Goal: Task Accomplishment & Management: Manage account settings

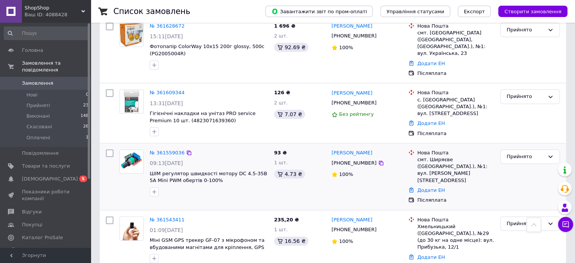
scroll to position [2238, 0]
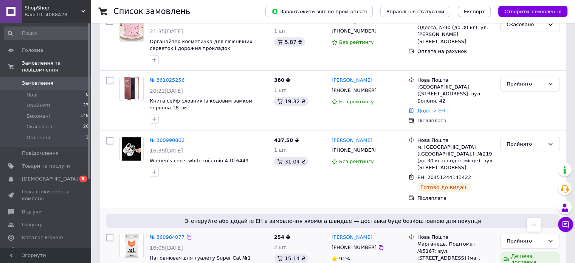
click at [374, 255] on div "91%" at bounding box center [366, 258] width 71 height 7
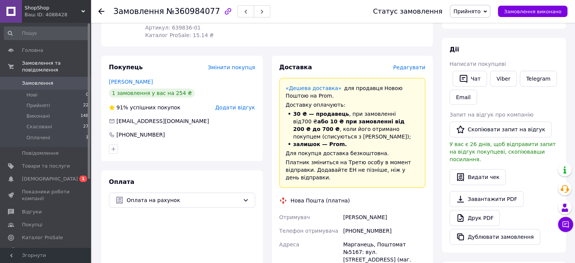
scroll to position [76, 0]
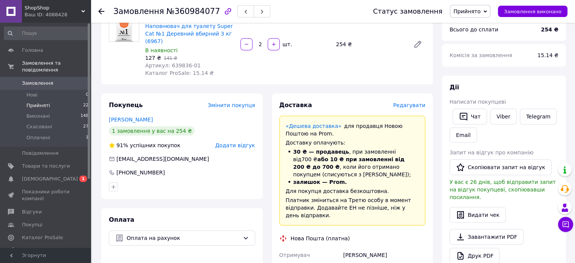
click at [71, 100] on li "Прийняті 22" at bounding box center [46, 105] width 93 height 11
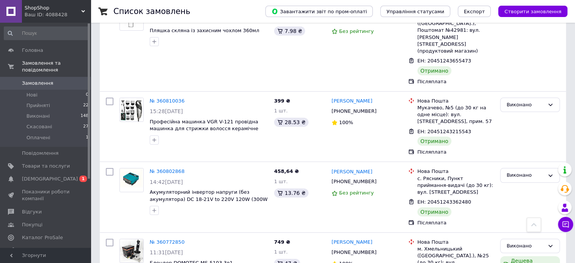
scroll to position [2758, 0]
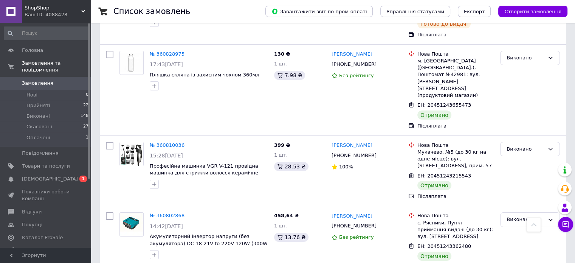
drag, startPoint x: 330, startPoint y: 199, endPoint x: 385, endPoint y: 202, distance: 55.3
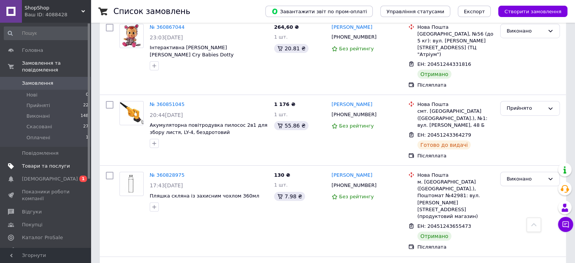
scroll to position [2607, 0]
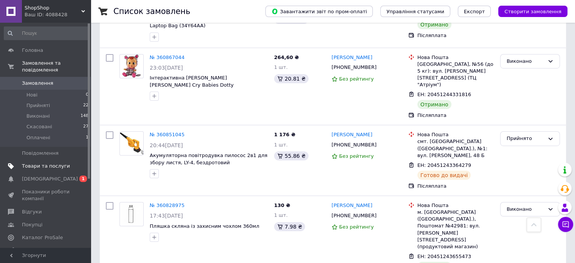
click at [59, 162] on span "Товари та послуги" at bounding box center [46, 165] width 48 height 7
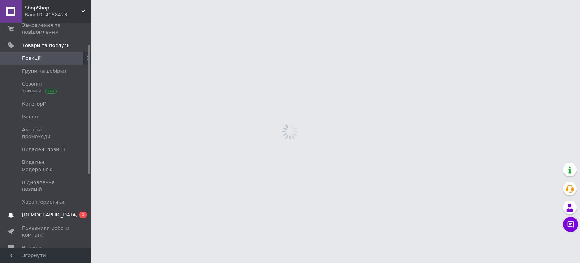
click at [62, 211] on span "[DEMOGRAPHIC_DATA]" at bounding box center [46, 214] width 48 height 7
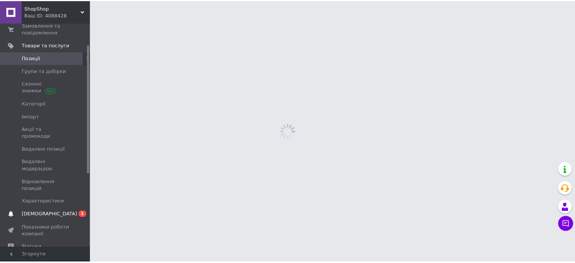
scroll to position [24, 0]
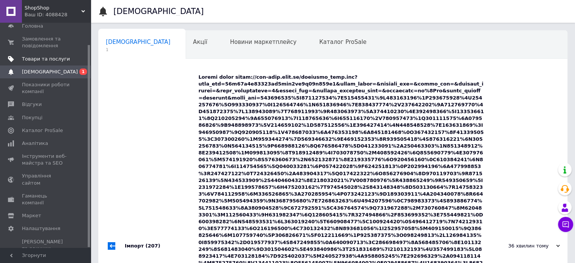
click at [56, 62] on span "Товари та послуги" at bounding box center [46, 59] width 48 height 7
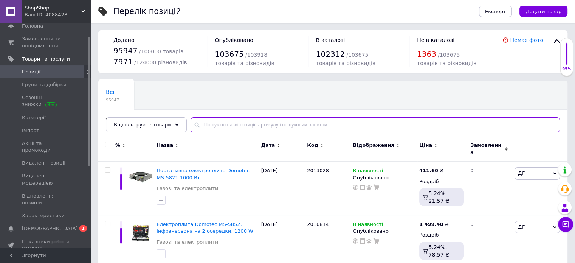
click at [236, 125] on input "text" at bounding box center [374, 124] width 369 height 15
paste input "916037-01"
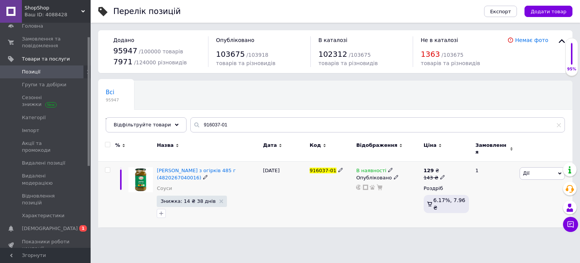
click at [388, 167] on icon at bounding box center [390, 169] width 5 height 5
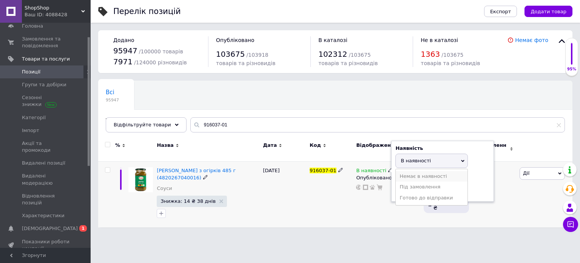
click at [420, 173] on li "Немає в наявності" at bounding box center [432, 176] width 72 height 11
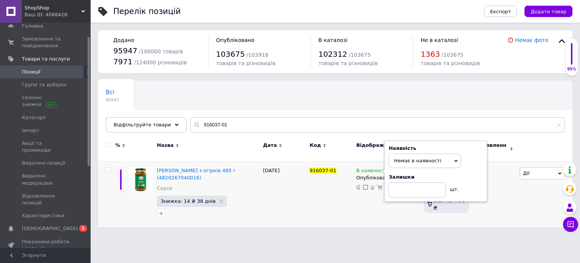
click at [360, 134] on div "Всі 95947 Товари з проблемними р... 236 Ok Відфільтровано... Зберегти" at bounding box center [335, 110] width 474 height 62
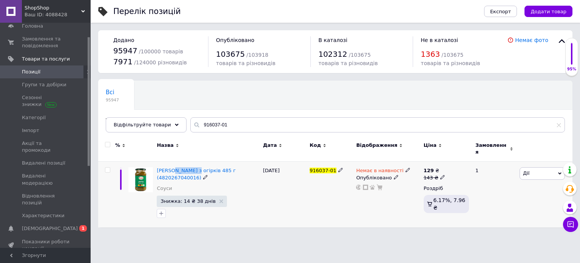
drag, startPoint x: 170, startPoint y: 161, endPoint x: 193, endPoint y: 162, distance: 22.7
click at [193, 162] on div "Соус Руна Реліш з огірків 485 г (4820267040016) Соуси Знижка: 14 ₴ 38 днів" at bounding box center [208, 194] width 106 height 66
copy span "уна Реліш"
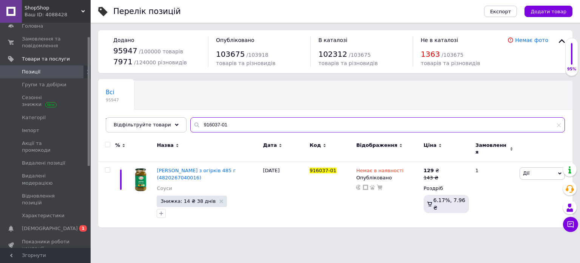
click at [234, 128] on input "916037-01" at bounding box center [377, 124] width 375 height 15
paste input "уна Реліш"
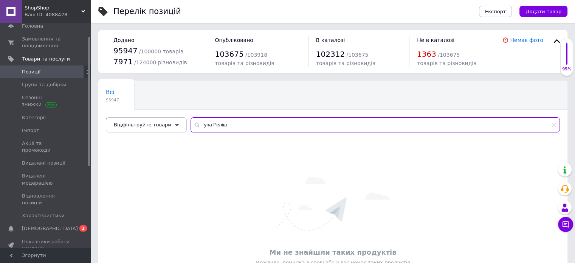
click at [194, 126] on input "уна Реліш" at bounding box center [374, 124] width 369 height 15
click at [243, 127] on input "руна Реліш" at bounding box center [374, 124] width 369 height 15
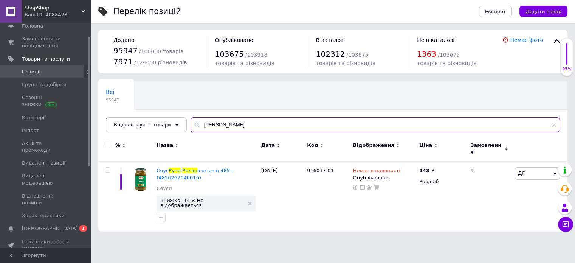
click at [207, 128] on input "руна Реліш" at bounding box center [374, 124] width 369 height 15
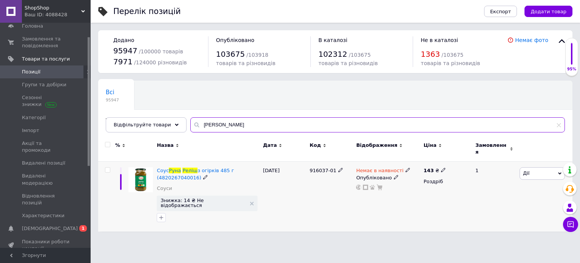
type input "руна Реліш"
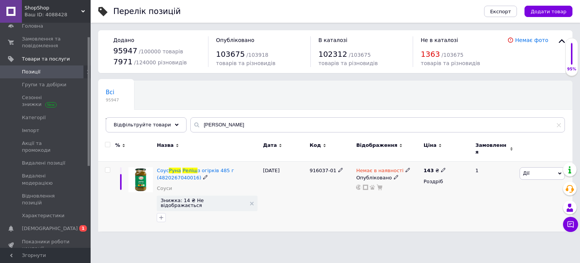
click at [109, 167] on input "checkbox" at bounding box center [107, 169] width 5 height 5
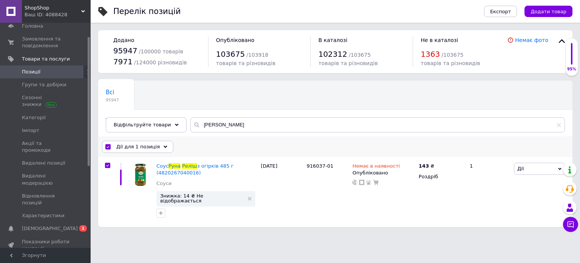
click at [150, 151] on div "Дії для 1 позиція Вибрати усі 1 позиція Вибрані всі 1 позиція Скасувати обрані …" at bounding box center [335, 147] width 474 height 20
click at [150, 151] on div "Дії для 1 позиція" at bounding box center [137, 147] width 71 height 12
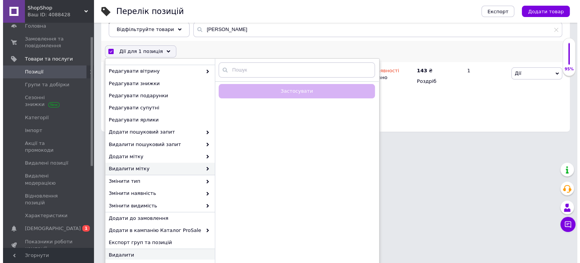
scroll to position [59, 0]
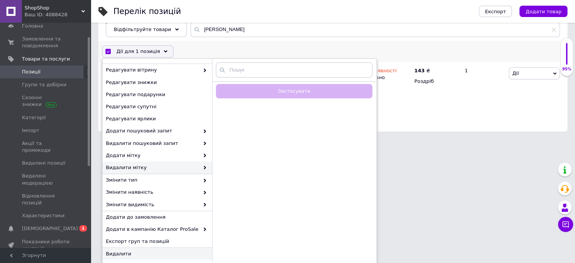
click at [166, 251] on span "Видалити" at bounding box center [156, 253] width 101 height 7
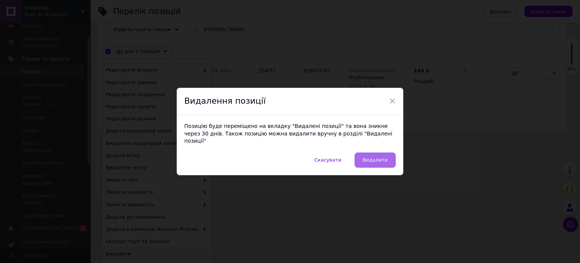
click at [382, 159] on button "Видалити" at bounding box center [375, 159] width 41 height 15
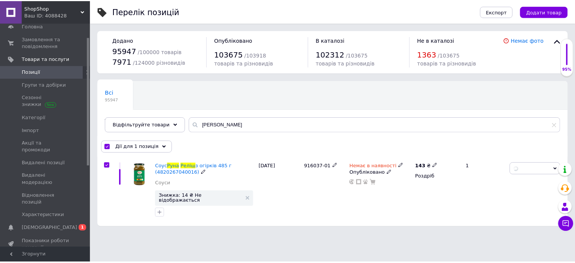
scroll to position [0, 0]
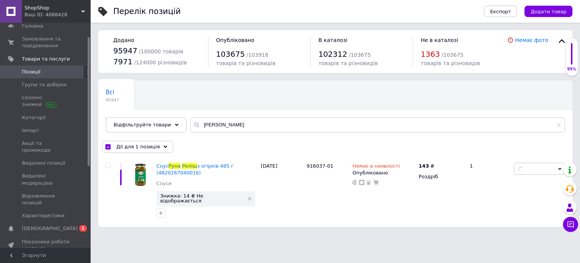
checkbox input "false"
